Goal: Find specific page/section: Find specific page/section

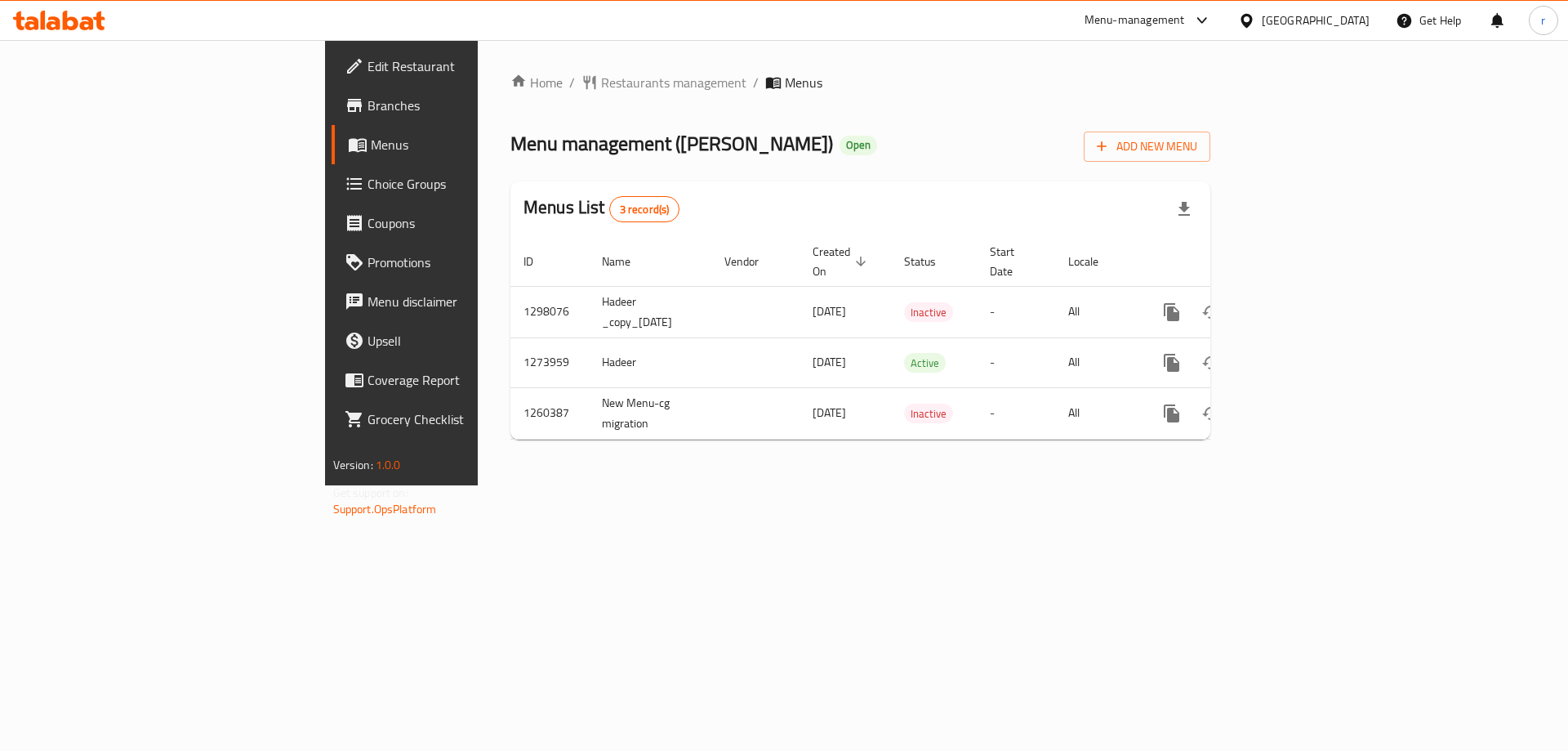
click at [76, 25] on icon at bounding box center [71, 21] width 16 height 20
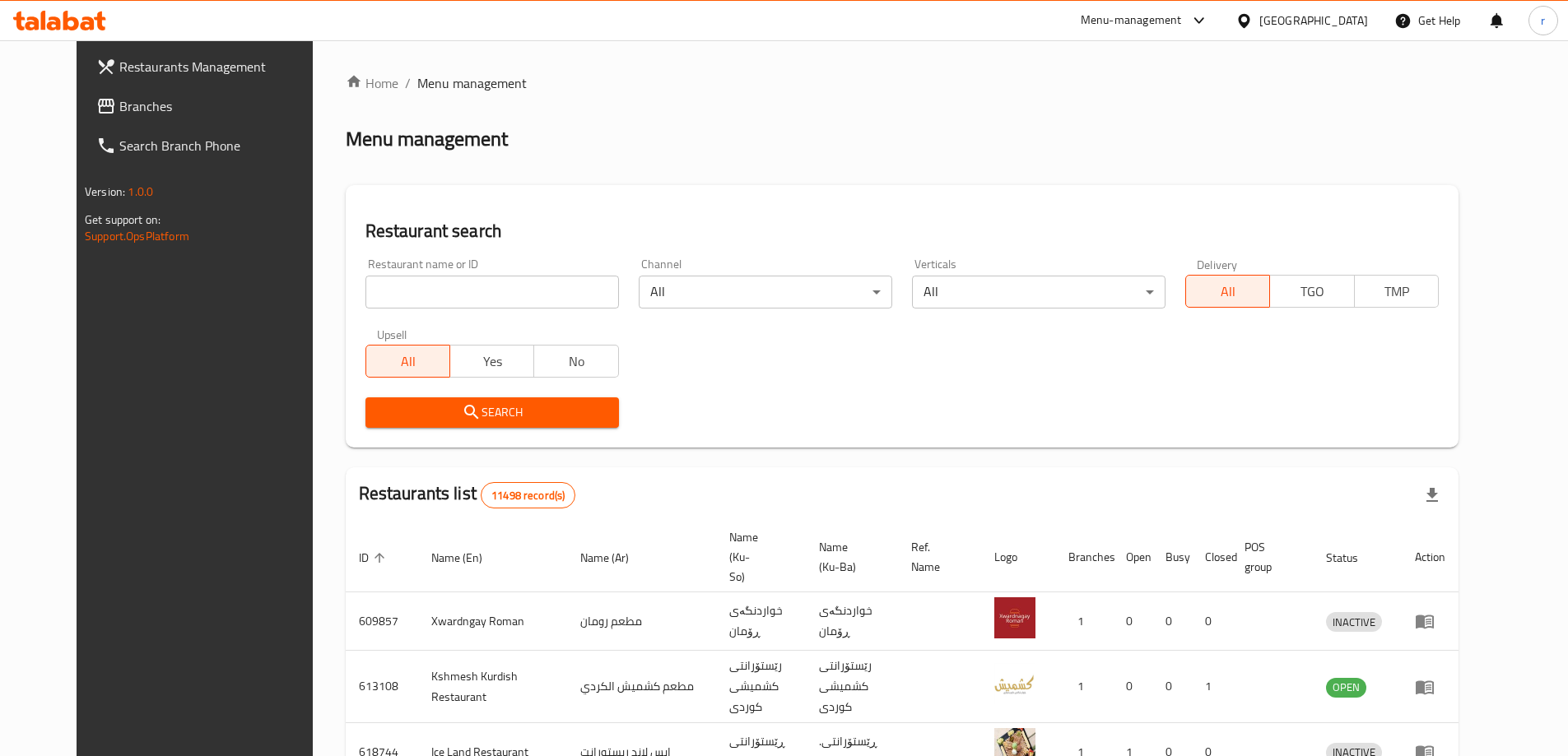
click at [365, 302] on input "search" at bounding box center [492, 292] width 254 height 33
paste input "650134"
type input "650134"
click at [387, 409] on span "Search" at bounding box center [492, 412] width 227 height 21
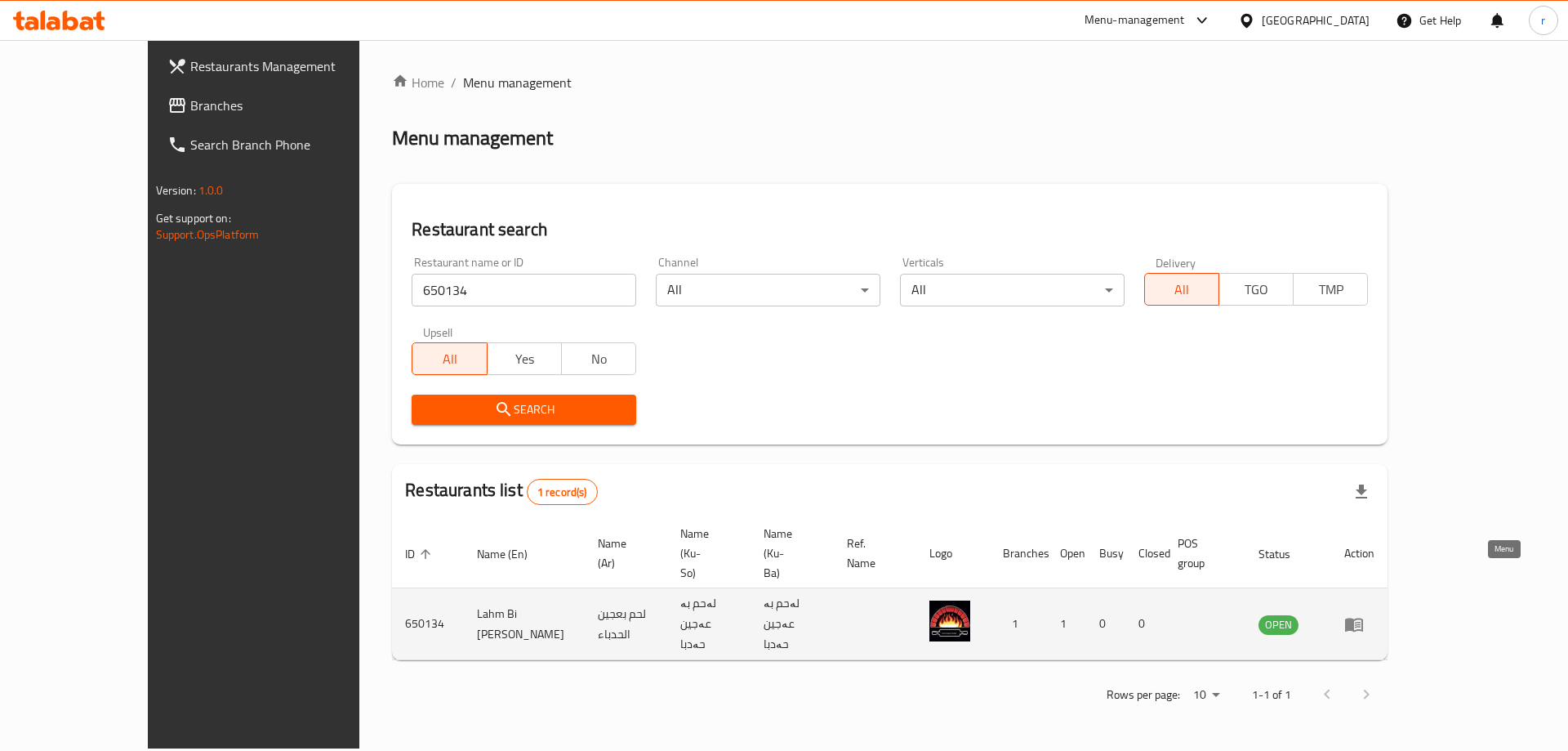
click at [1364, 618] on icon "enhanced table" at bounding box center [1355, 625] width 18 height 14
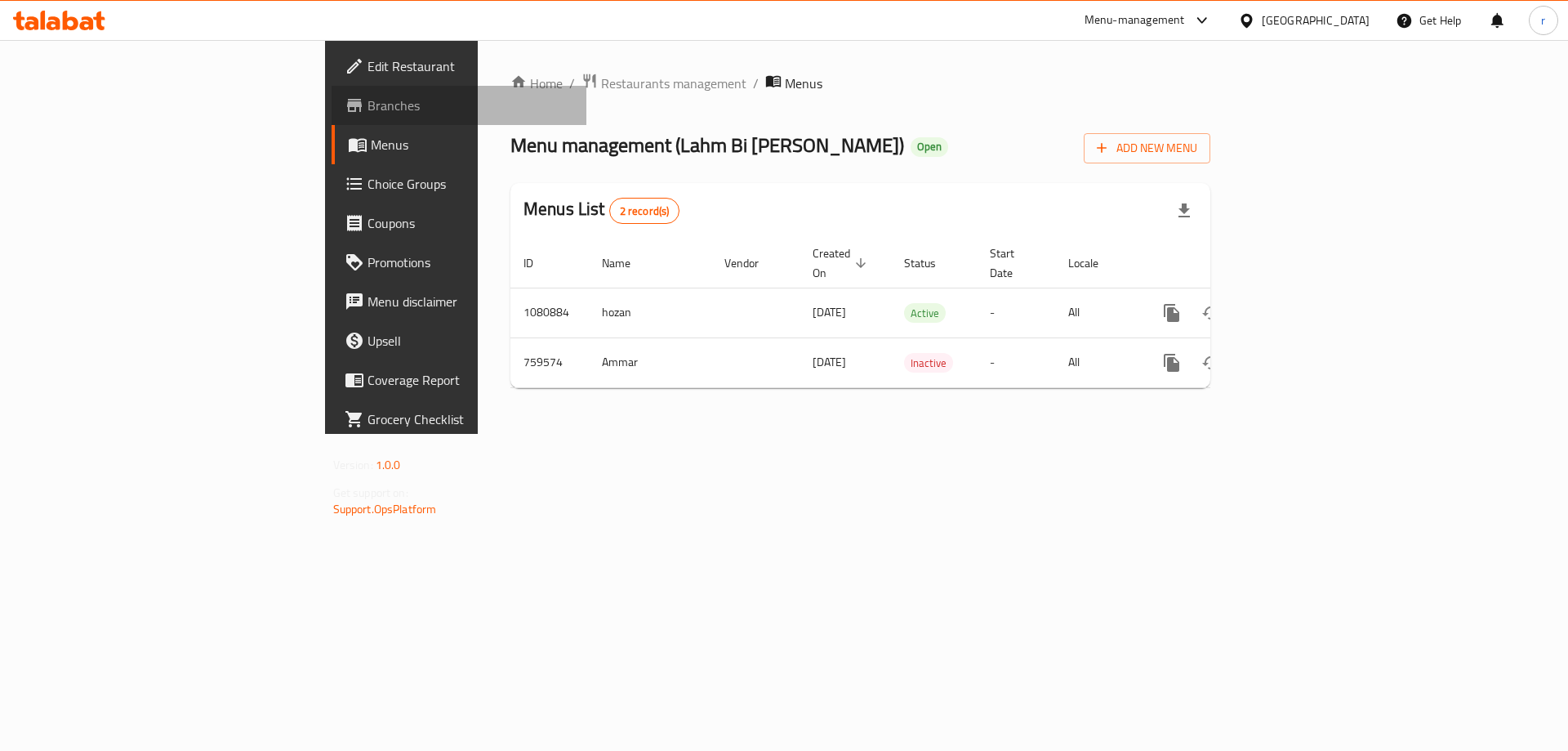
click at [368, 108] on span "Branches" at bounding box center [471, 105] width 207 height 20
